Goal: Information Seeking & Learning: Learn about a topic

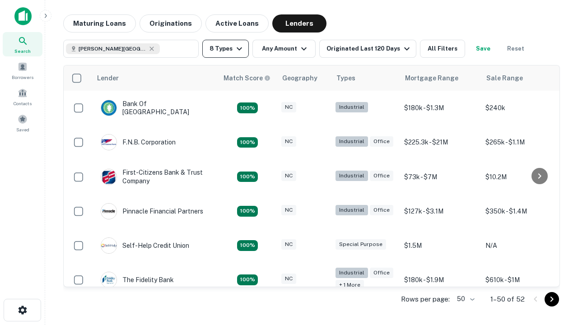
click at [225, 49] on button "8 Types" at bounding box center [225, 49] width 47 height 18
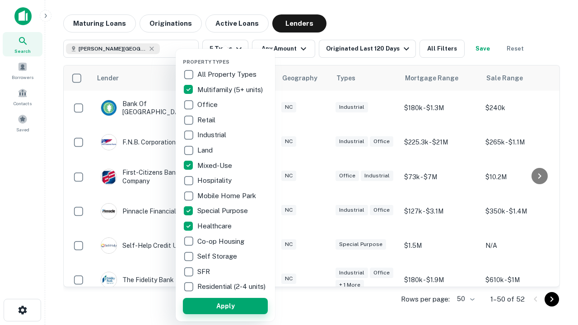
click at [225, 306] on button "Apply" at bounding box center [225, 306] width 85 height 16
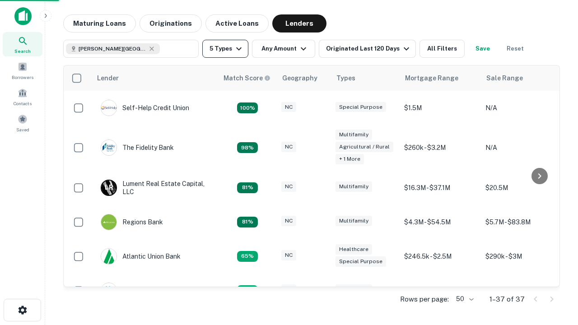
click at [225, 49] on button "5 Types" at bounding box center [225, 49] width 46 height 18
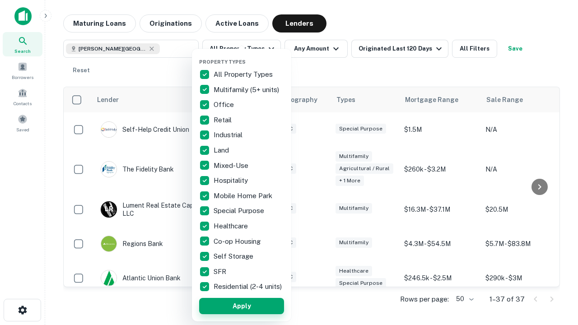
click at [242, 306] on button "Apply" at bounding box center [241, 306] width 85 height 16
